Goal: Task Accomplishment & Management: Use online tool/utility

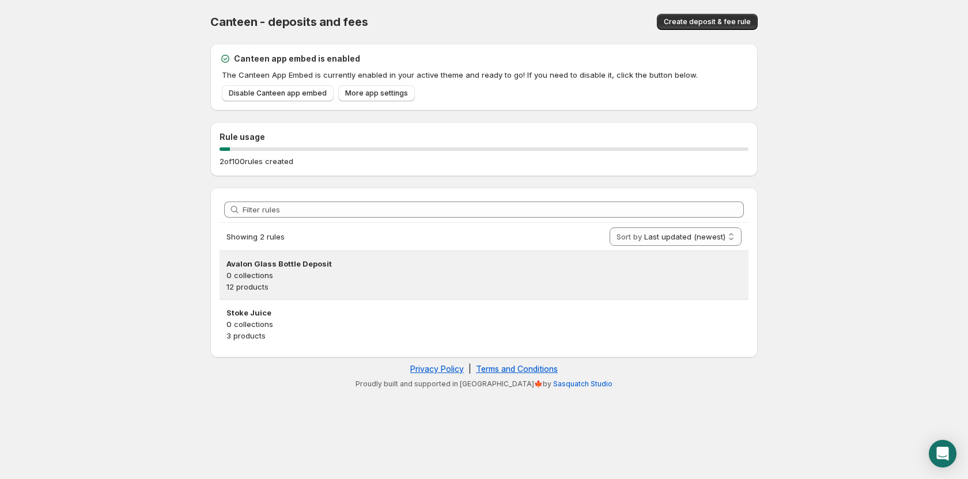
click at [322, 267] on h3 "Avalon Glass Bottle Deposit" at bounding box center [483, 264] width 515 height 12
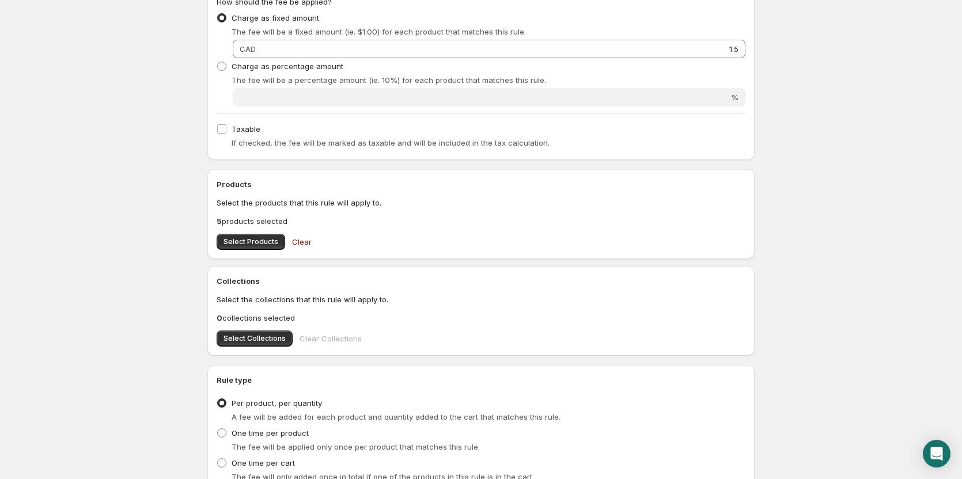
scroll to position [323, 0]
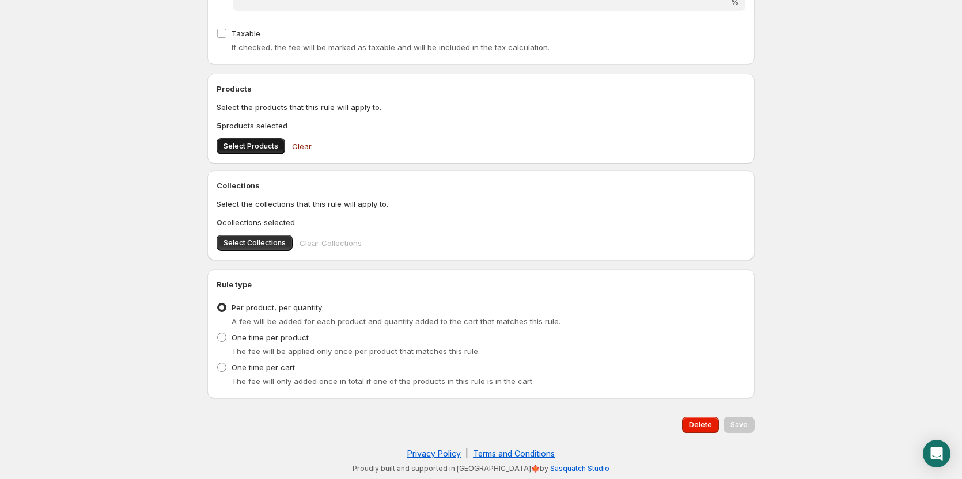
click at [244, 146] on span "Select Products" at bounding box center [250, 146] width 55 height 9
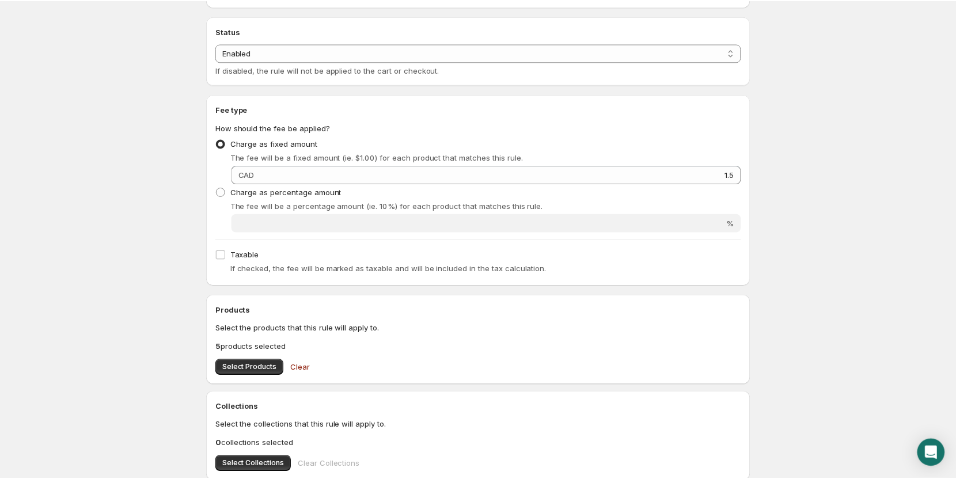
scroll to position [0, 0]
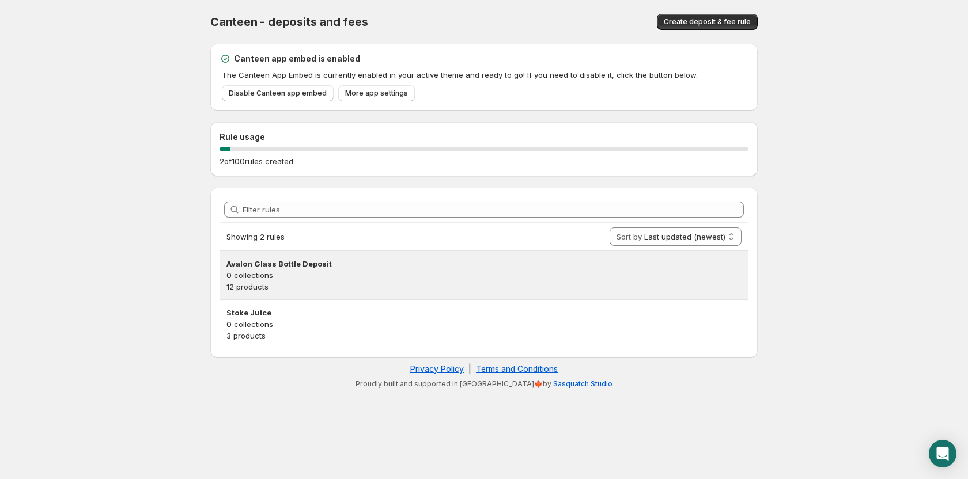
click at [301, 267] on h3 "Avalon Glass Bottle Deposit" at bounding box center [483, 264] width 515 height 12
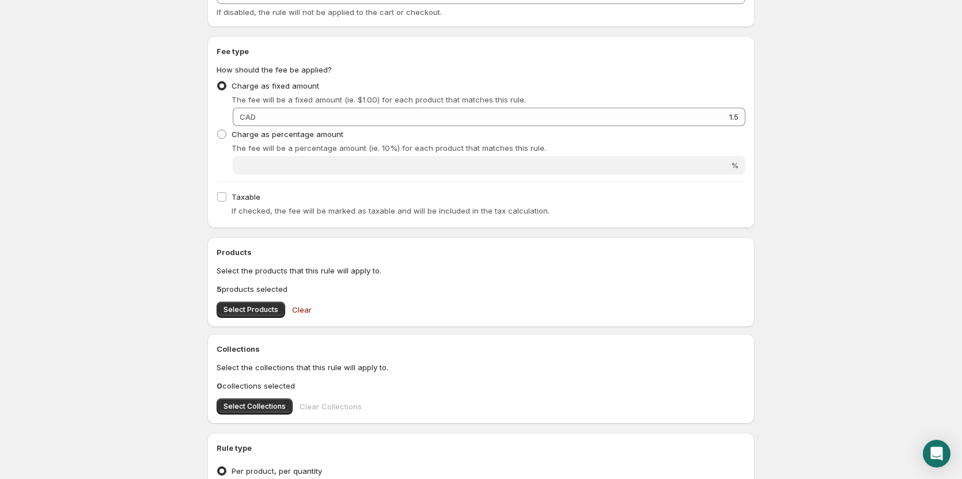
scroll to position [173, 0]
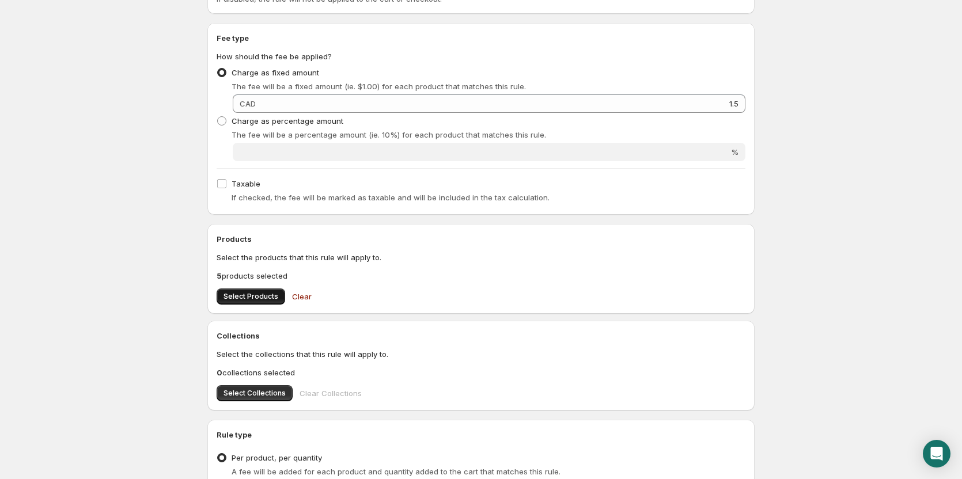
click at [247, 294] on span "Select Products" at bounding box center [250, 296] width 55 height 9
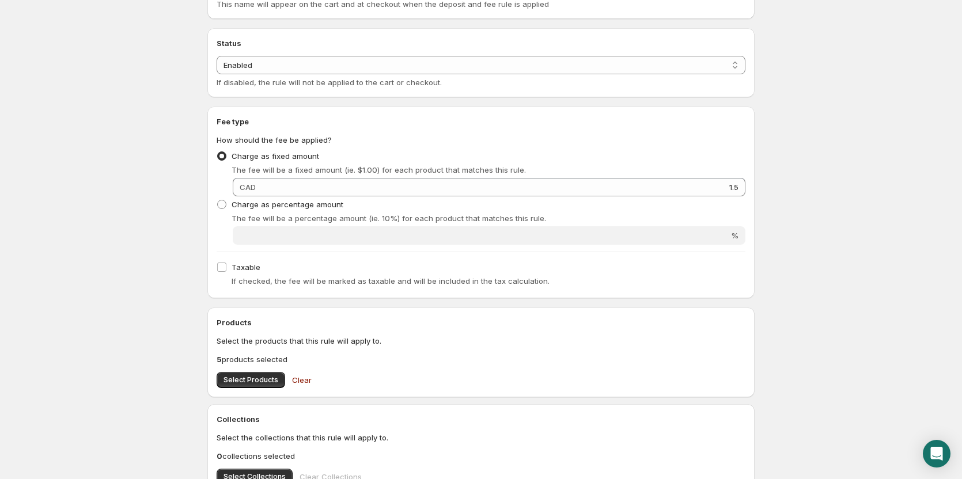
scroll to position [0, 0]
